Goal: Check status

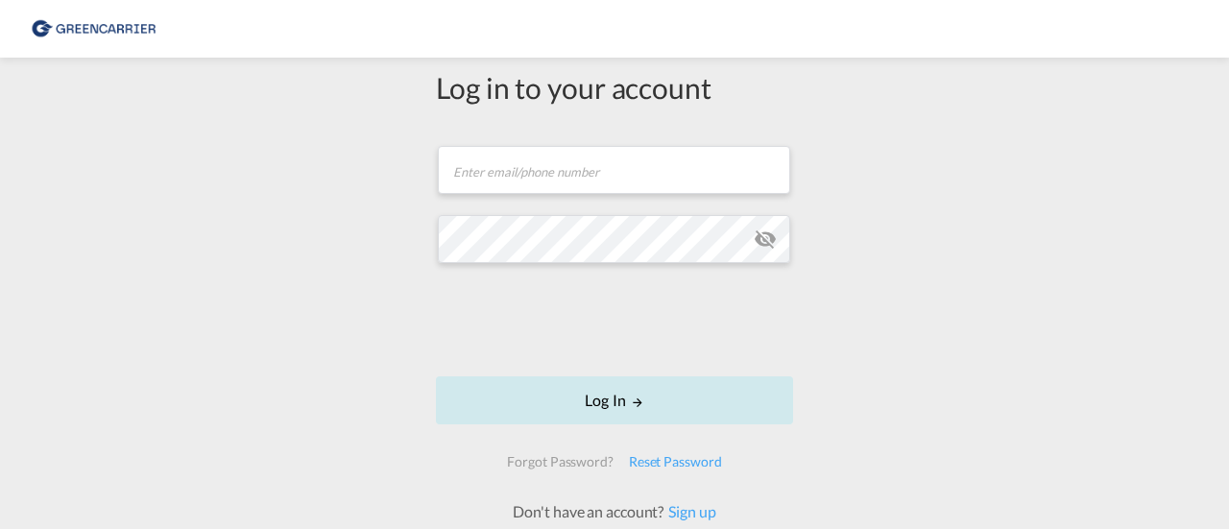
click at [776, 423] on button "Log In" at bounding box center [614, 400] width 357 height 48
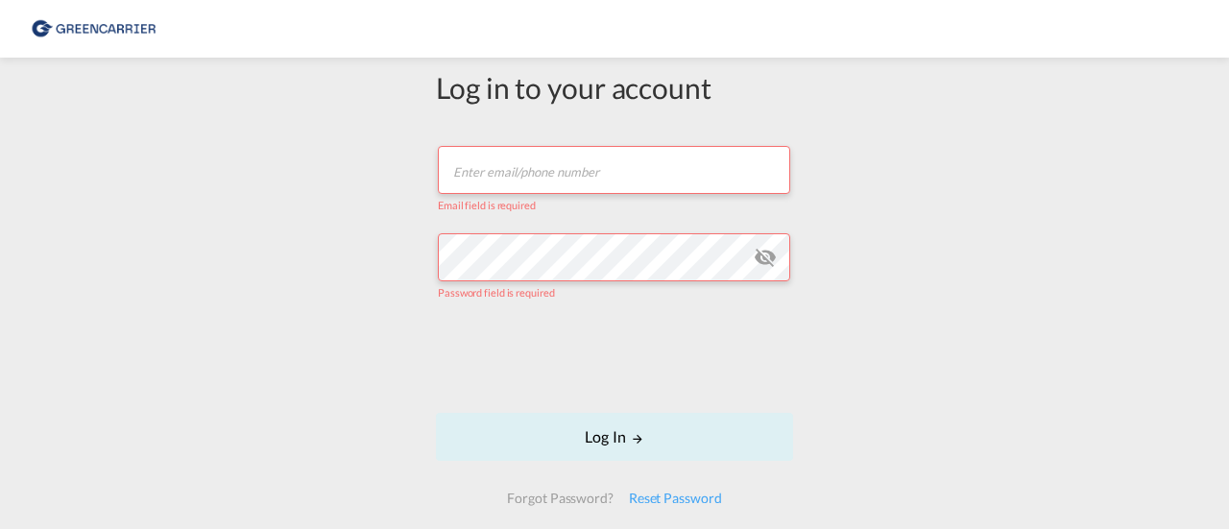
click at [613, 176] on input "text" at bounding box center [614, 170] width 352 height 48
type input "[EMAIL_ADDRESS][PERSON_NAME][DOMAIN_NAME]"
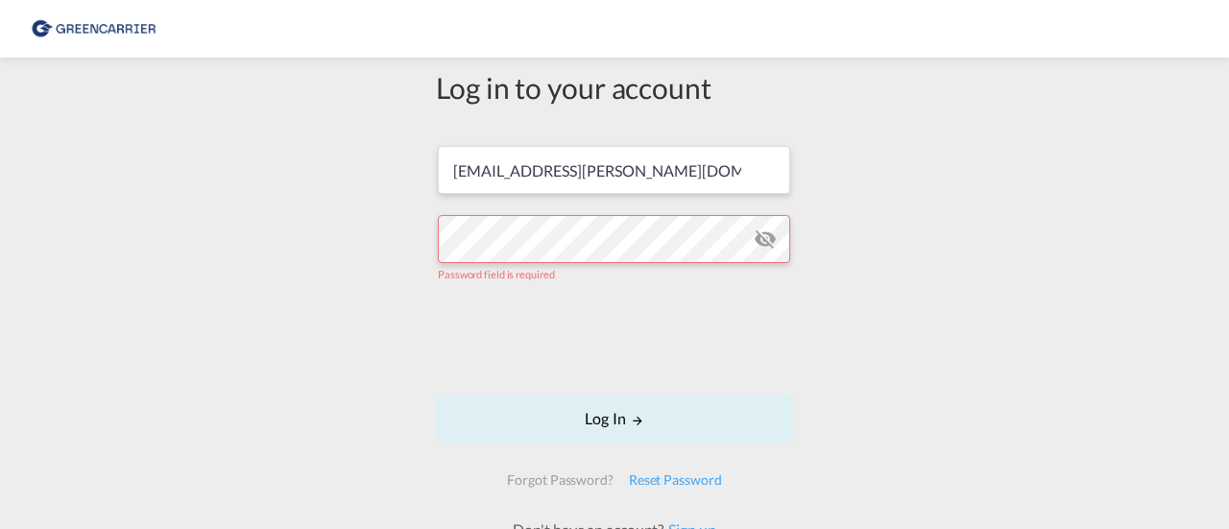
click at [814, 393] on div "Log in to your account [EMAIL_ADDRESS][PERSON_NAME][DOMAIN_NAME] Password field…" at bounding box center [614, 328] width 1229 height 523
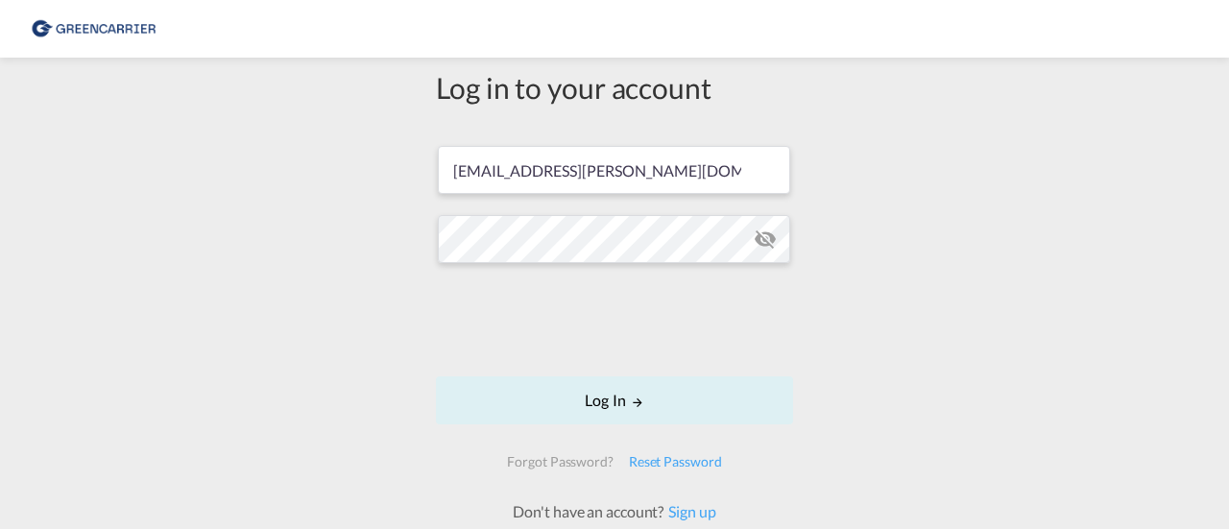
click at [762, 247] on md-icon "icon-eye-off" at bounding box center [765, 239] width 23 height 23
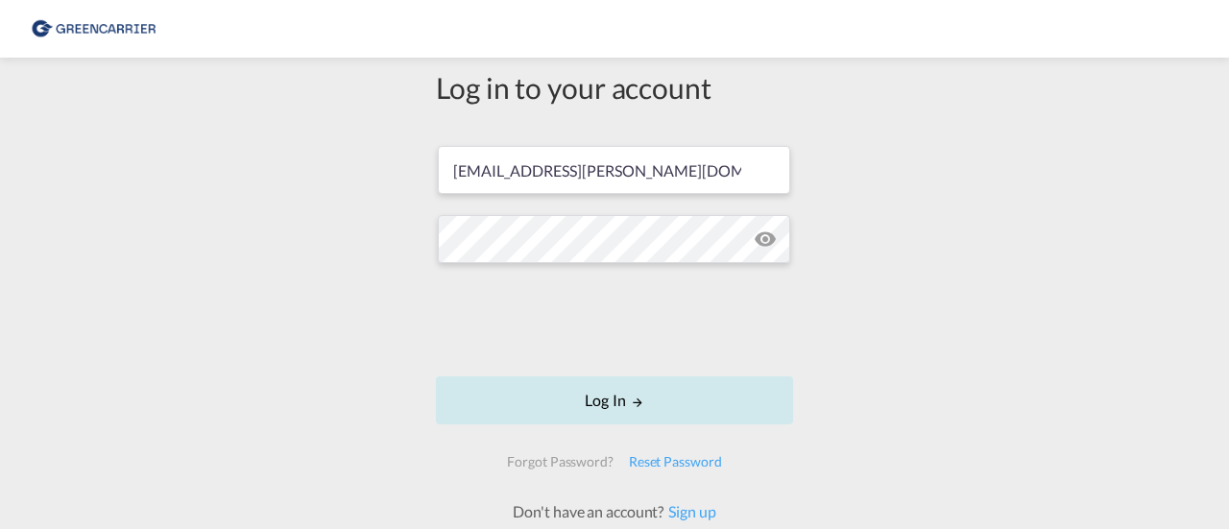
click at [637, 396] on md-icon "LOGIN" at bounding box center [637, 402] width 13 height 13
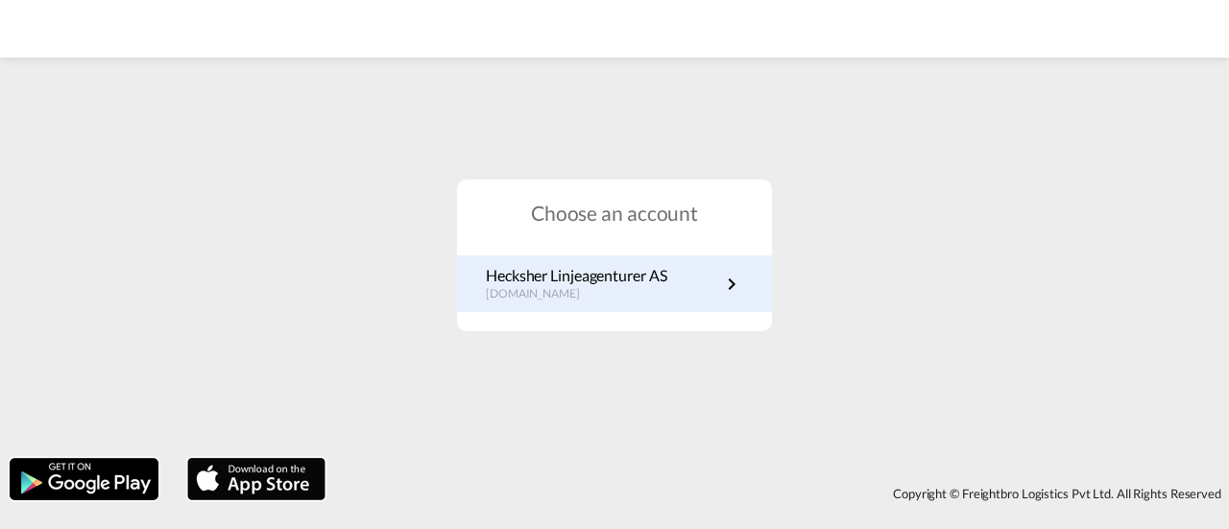
click at [678, 268] on link "[PERSON_NAME] Linjeagenturer AS [DOMAIN_NAME]" at bounding box center [614, 283] width 257 height 37
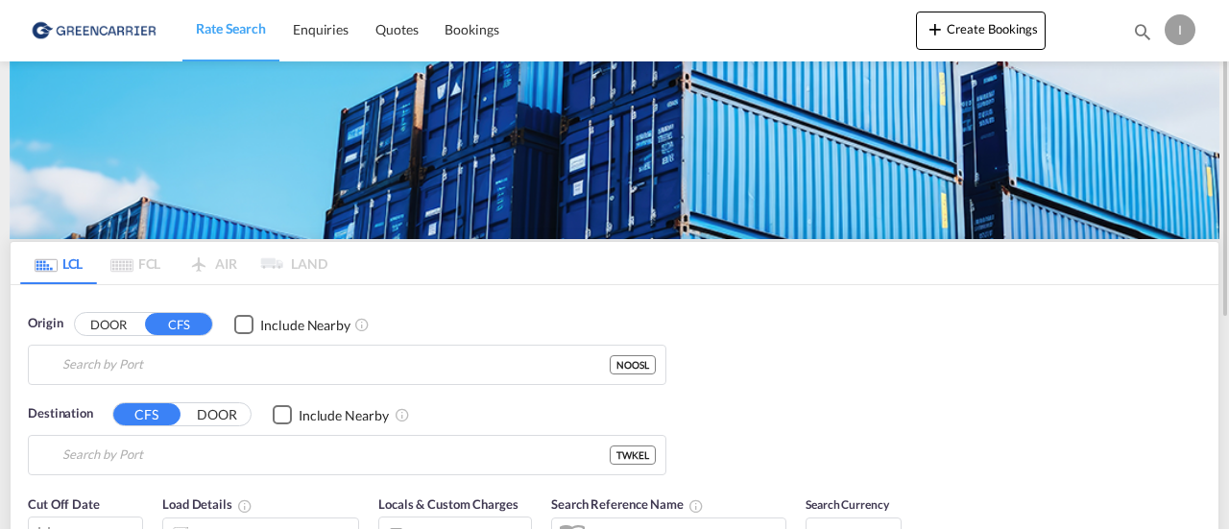
type input "[GEOGRAPHIC_DATA], NOOSL"
type input "Keelung (Chilung), TWKEL"
click at [340, 28] on span "Enquiries" at bounding box center [321, 29] width 56 height 16
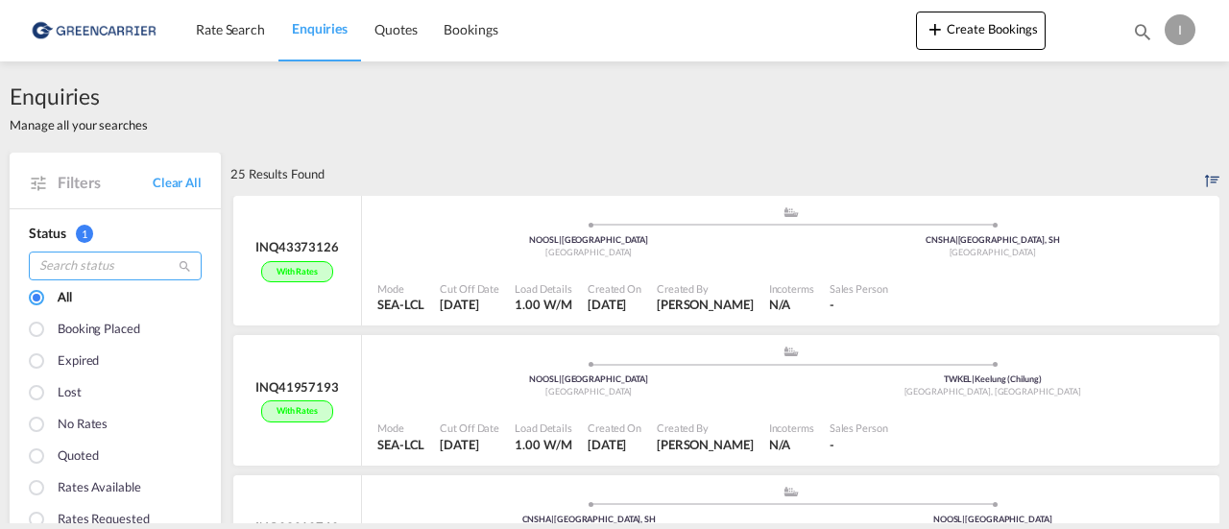
click at [125, 268] on input "search" at bounding box center [115, 266] width 173 height 29
paste input "SNTWKEL057712"
type input "SNTWKEL057712"
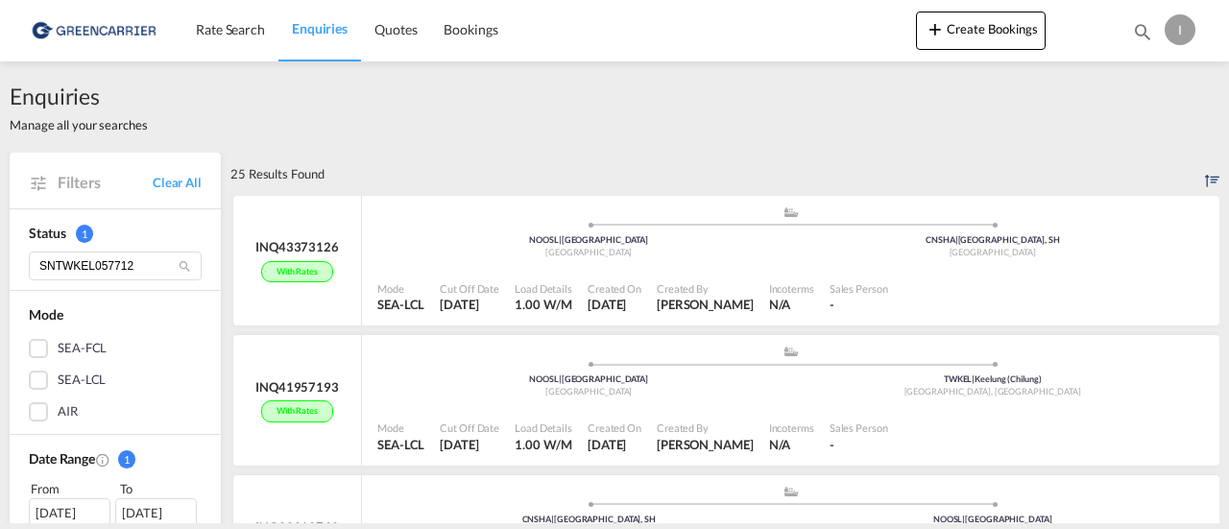
click at [186, 265] on md-icon "icon-magnify" at bounding box center [185, 266] width 14 height 14
click at [1135, 26] on md-icon "icon-magnify" at bounding box center [1142, 31] width 21 height 21
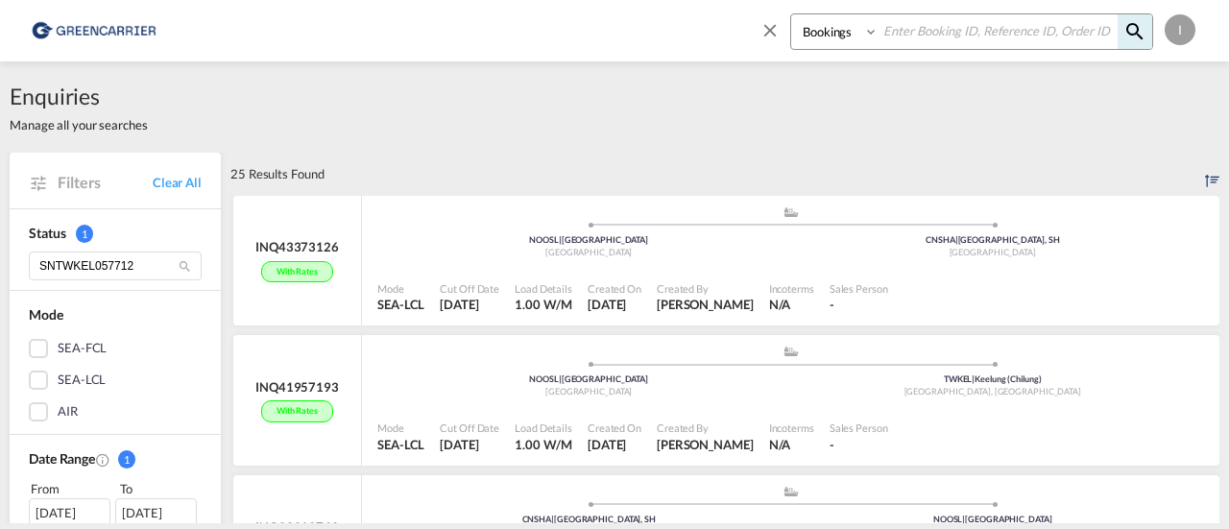
click at [928, 27] on input at bounding box center [998, 31] width 239 height 34
paste input "SNTWKEL057712"
type input "SNTWKEL057712"
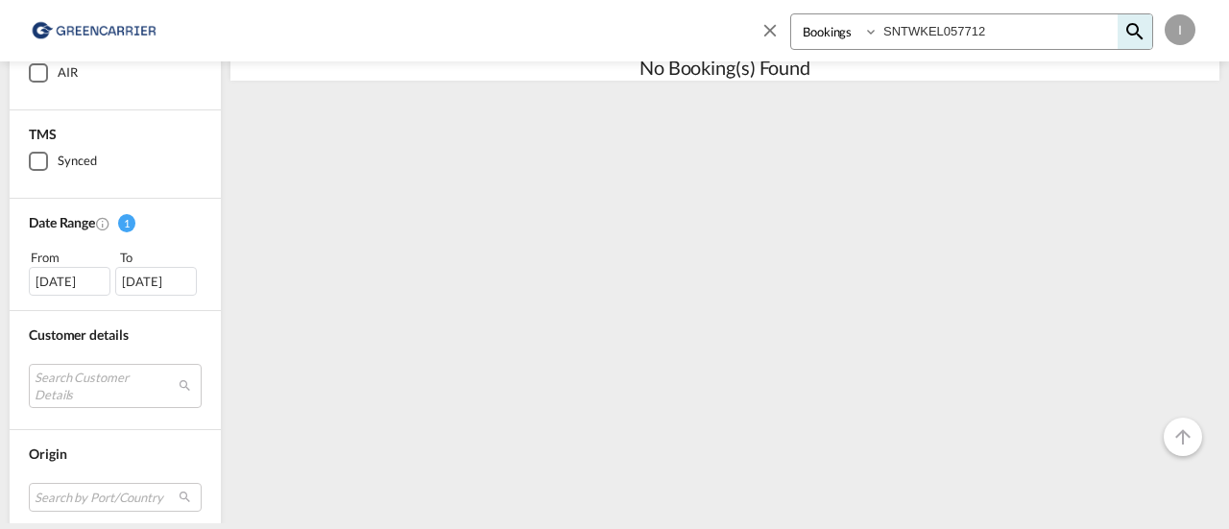
scroll to position [192, 0]
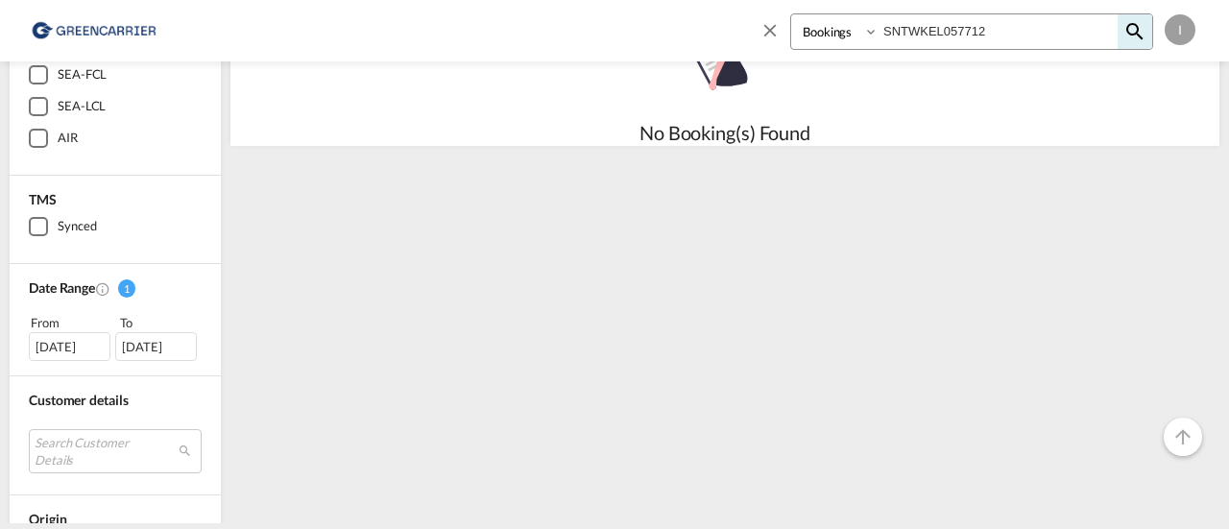
click at [169, 333] on div "26 Sep 2025" at bounding box center [156, 346] width 82 height 29
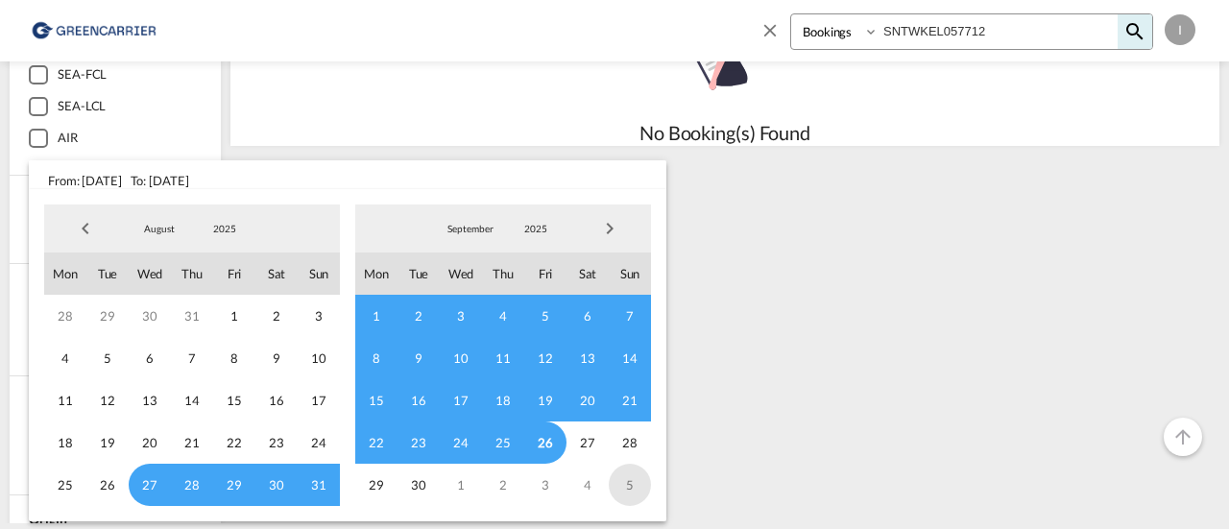
click at [617, 481] on span "5" at bounding box center [630, 485] width 42 height 42
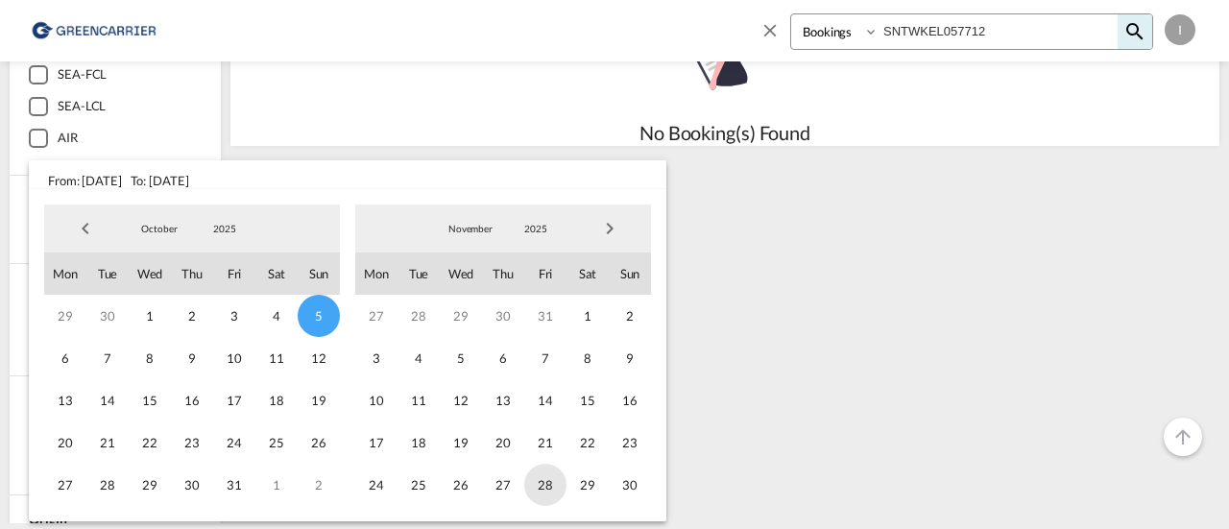
click at [539, 469] on span "28" at bounding box center [545, 485] width 42 height 42
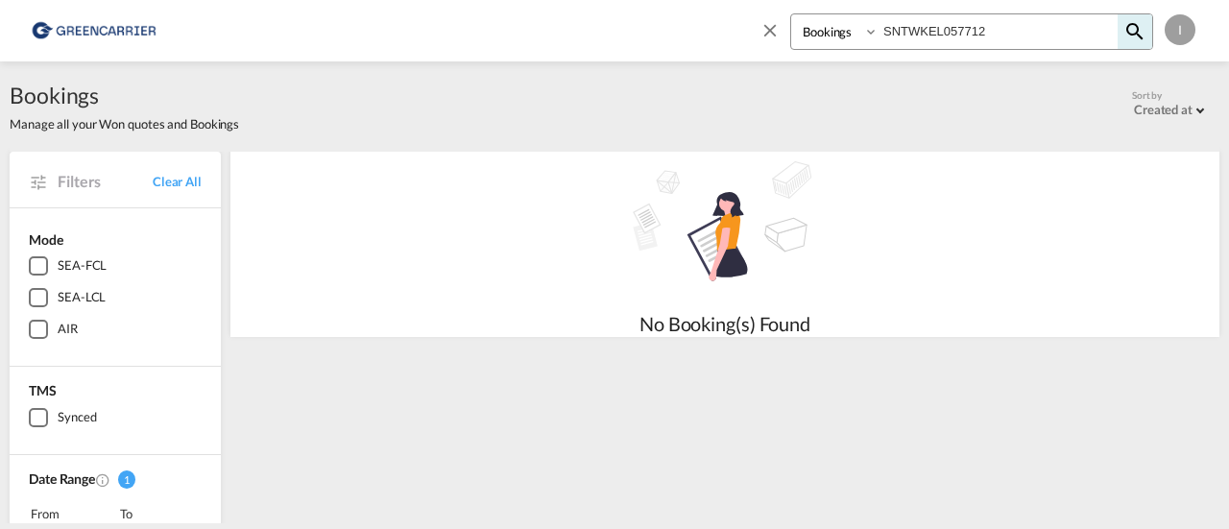
scroll to position [0, 0]
